Goal: Information Seeking & Learning: Learn about a topic

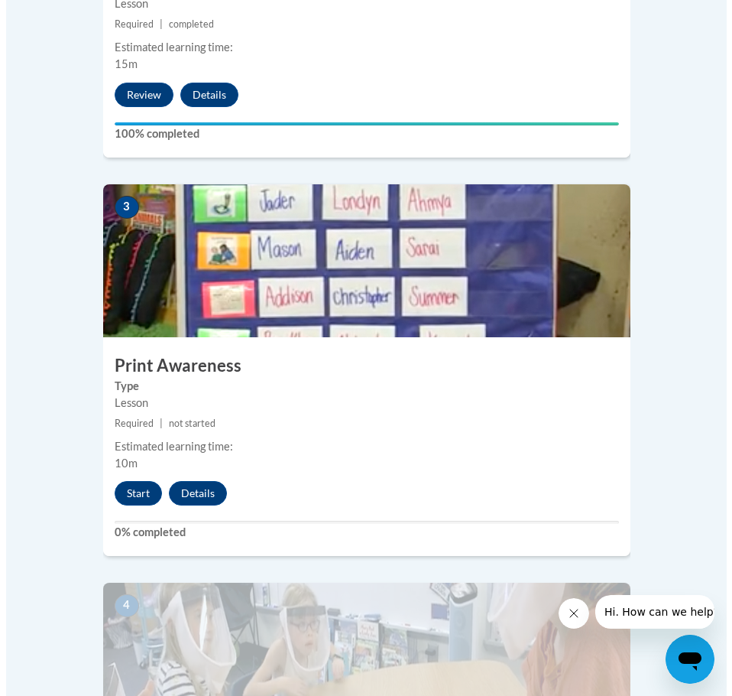
scroll to position [1147, 0]
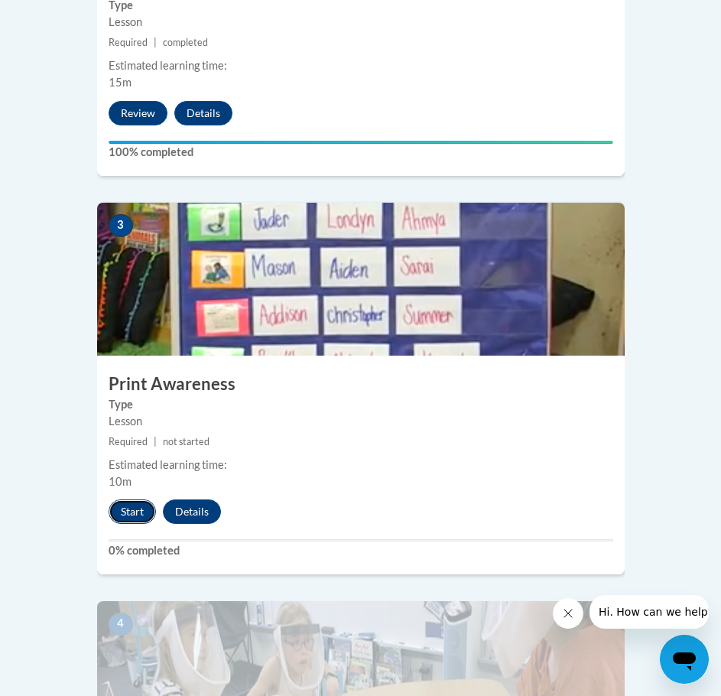
click at [126, 499] on button "Start" at bounding box center [132, 511] width 47 height 24
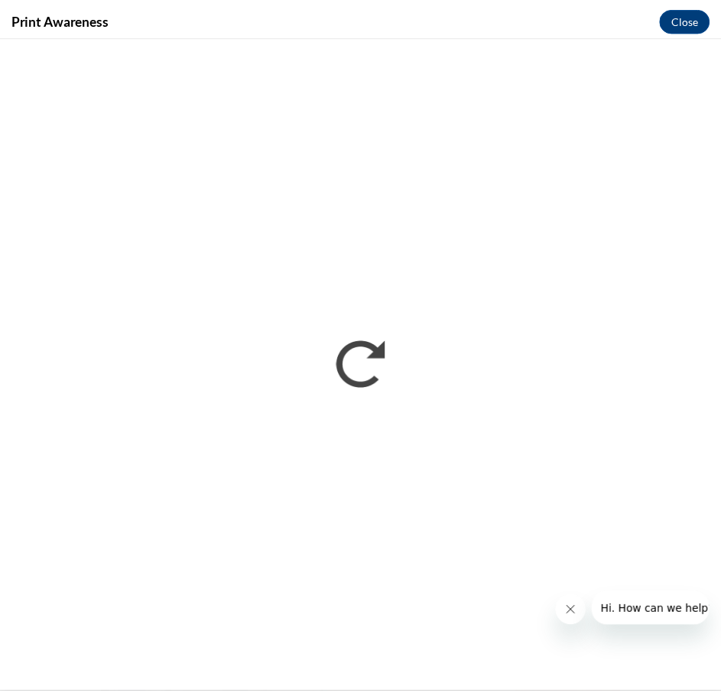
scroll to position [0, 0]
